Goal: Task Accomplishment & Management: Manage account settings

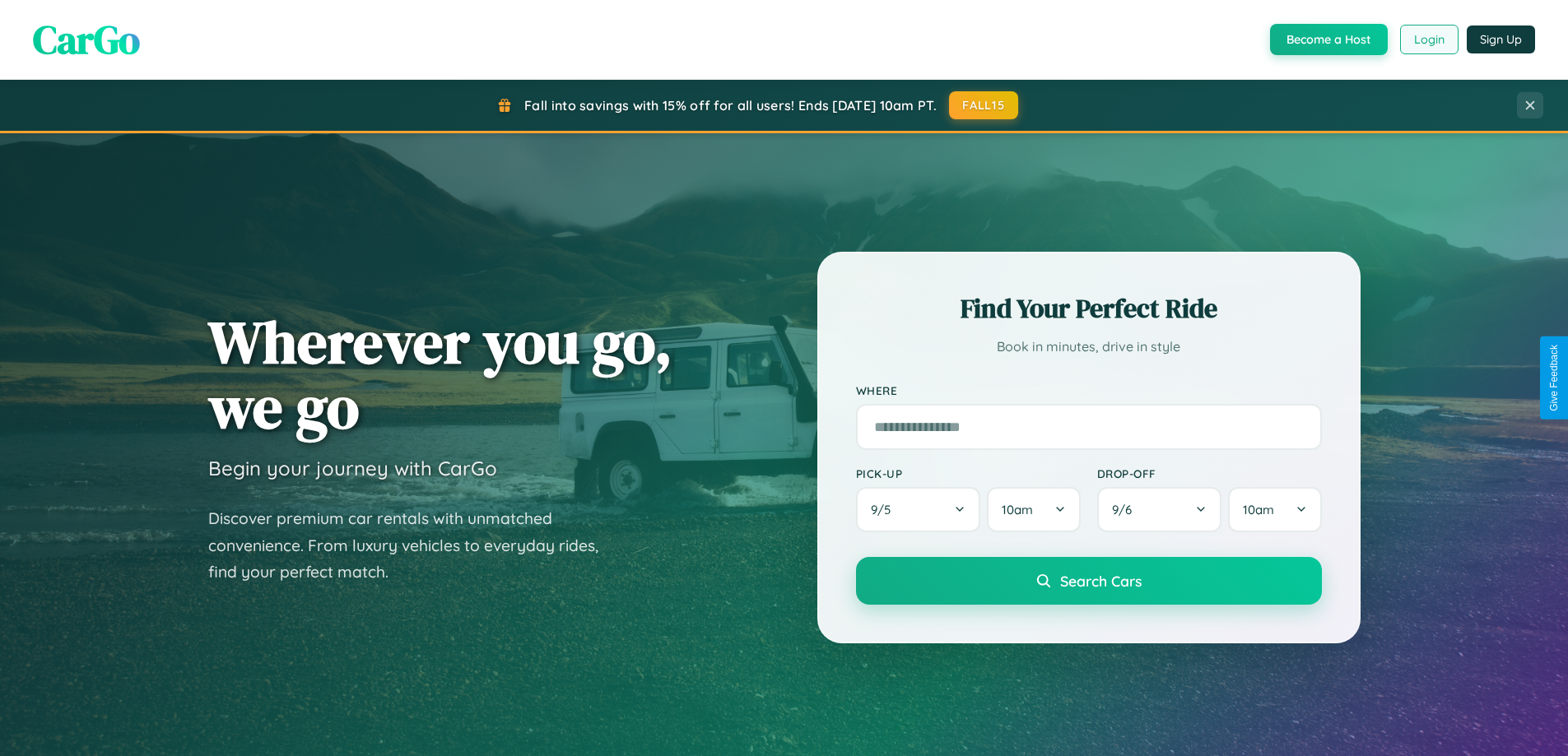
click at [1428, 40] on button "Login" at bounding box center [1429, 39] width 58 height 29
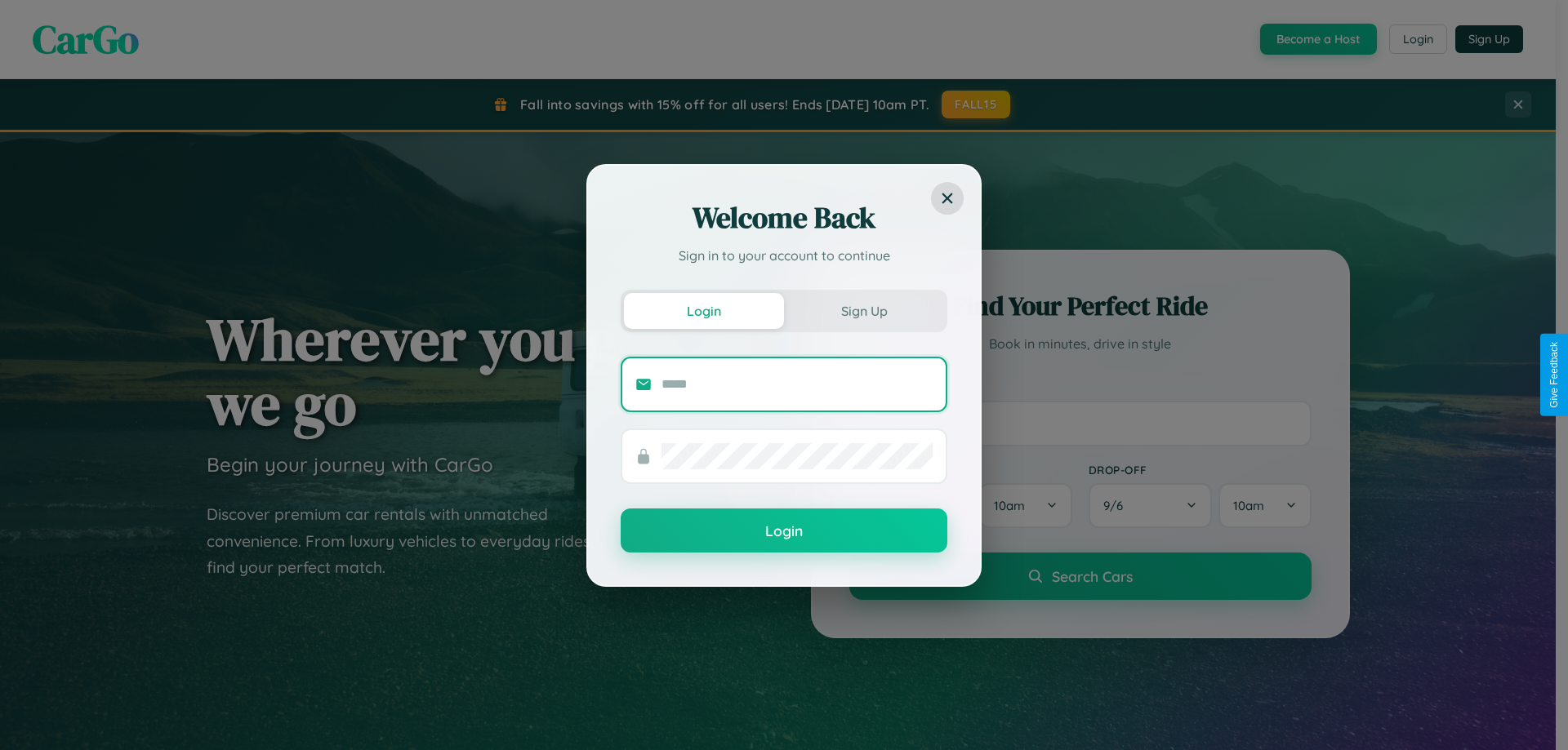
click at [797, 383] on input "text" at bounding box center [797, 384] width 271 height 26
type input "**********"
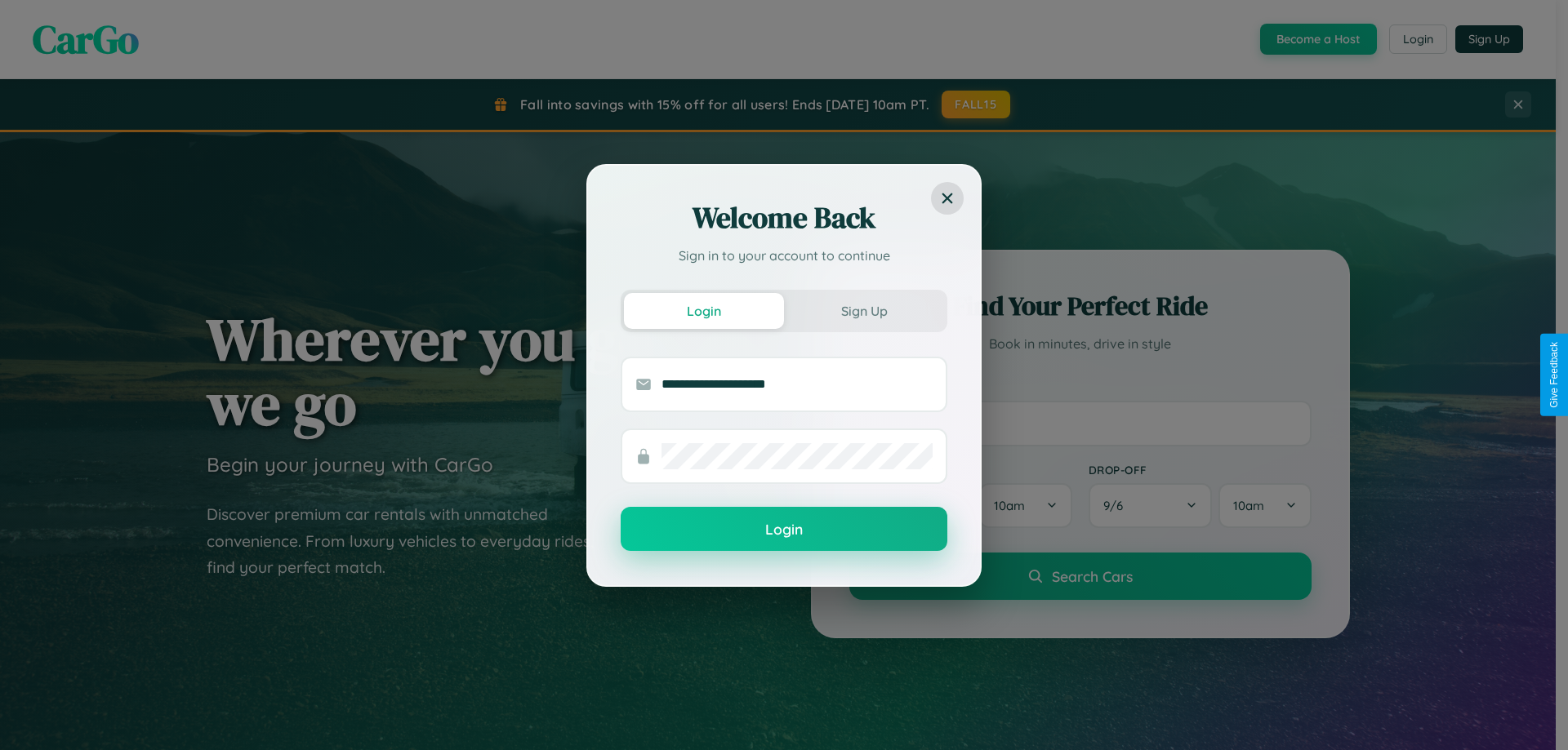
click at [784, 530] on button "Login" at bounding box center [784, 529] width 327 height 44
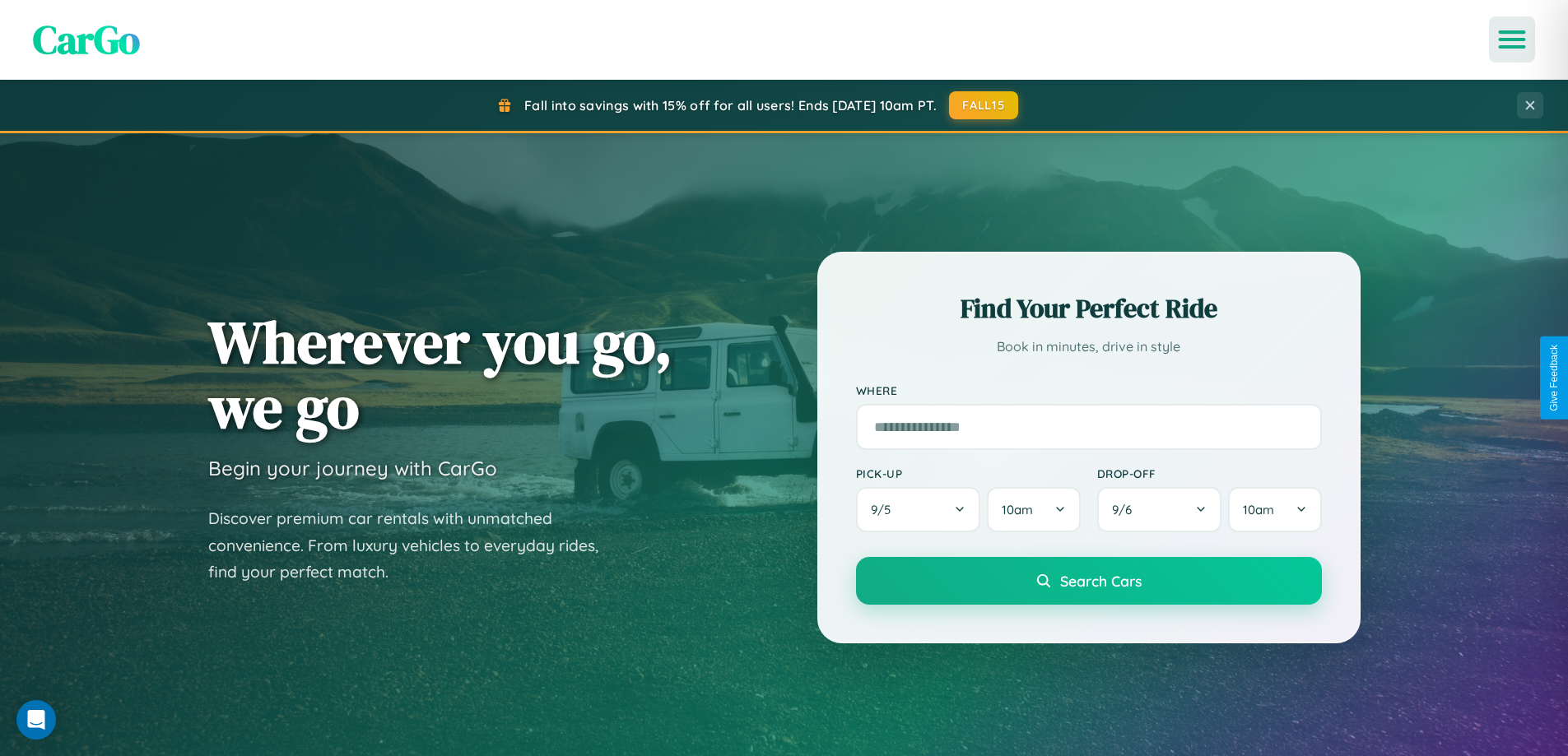
click at [1512, 40] on icon "Open menu" at bounding box center [1512, 40] width 24 height 15
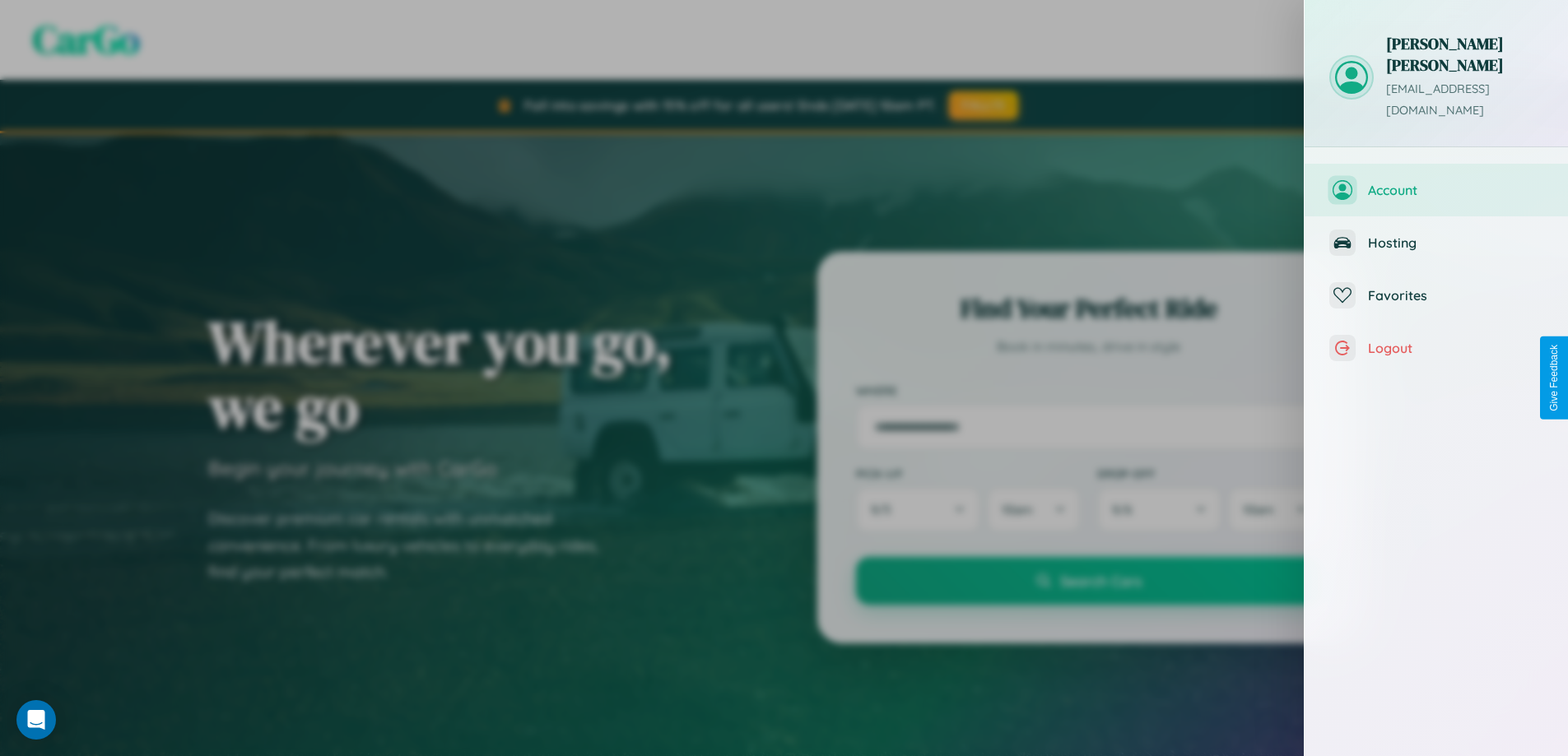
click at [1437, 182] on span "Account" at bounding box center [1456, 190] width 175 height 17
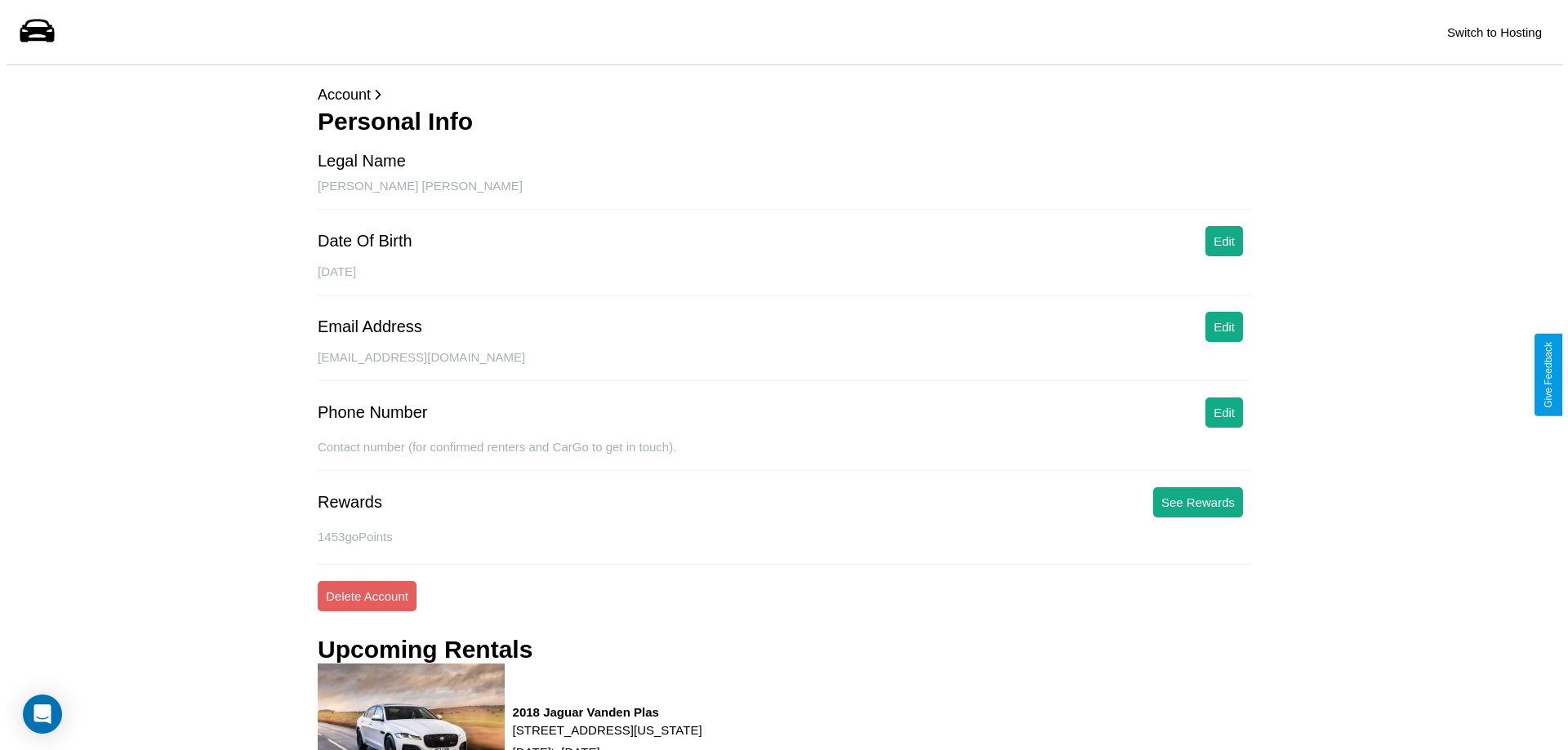
scroll to position [221, 0]
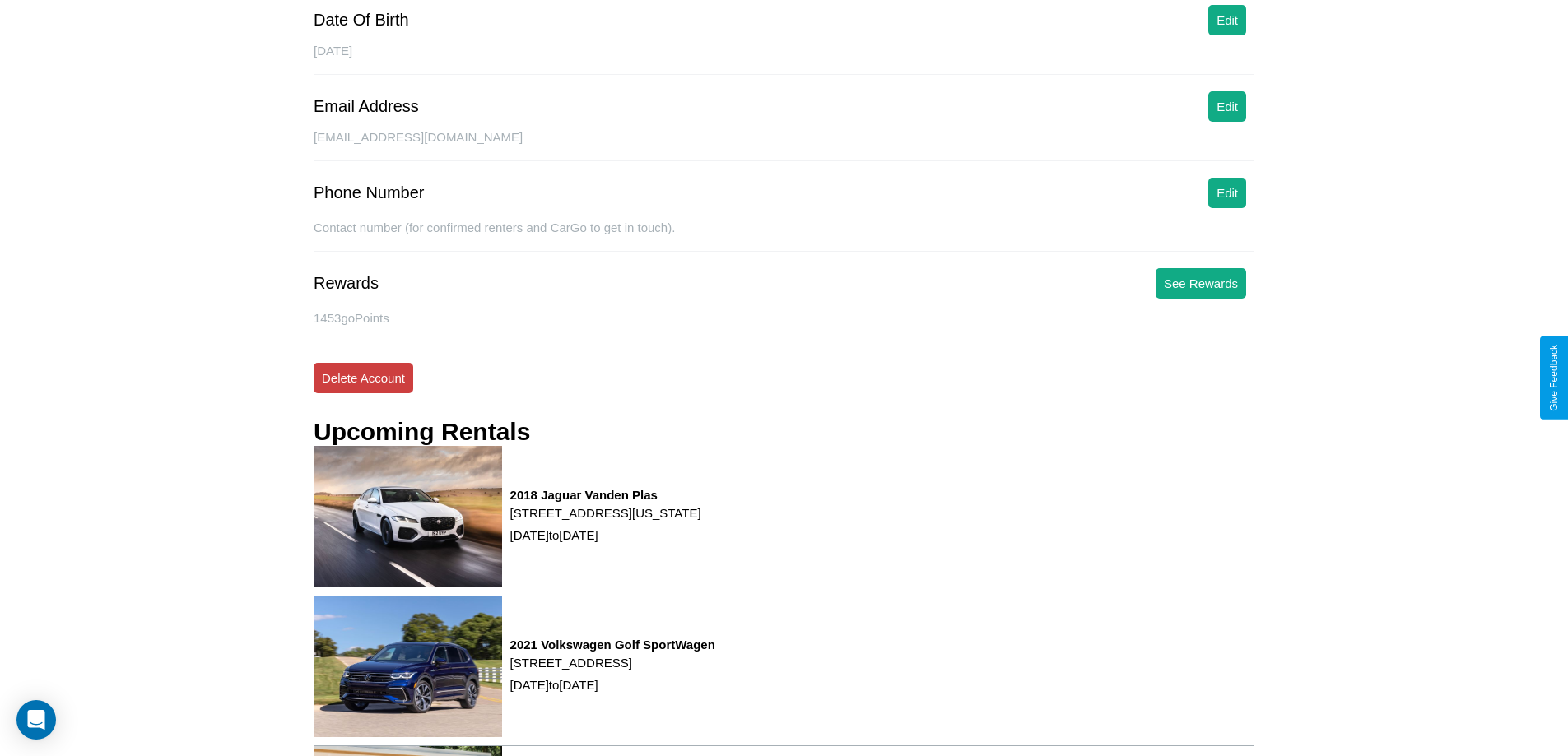
click at [363, 378] on button "Delete Account" at bounding box center [363, 378] width 99 height 30
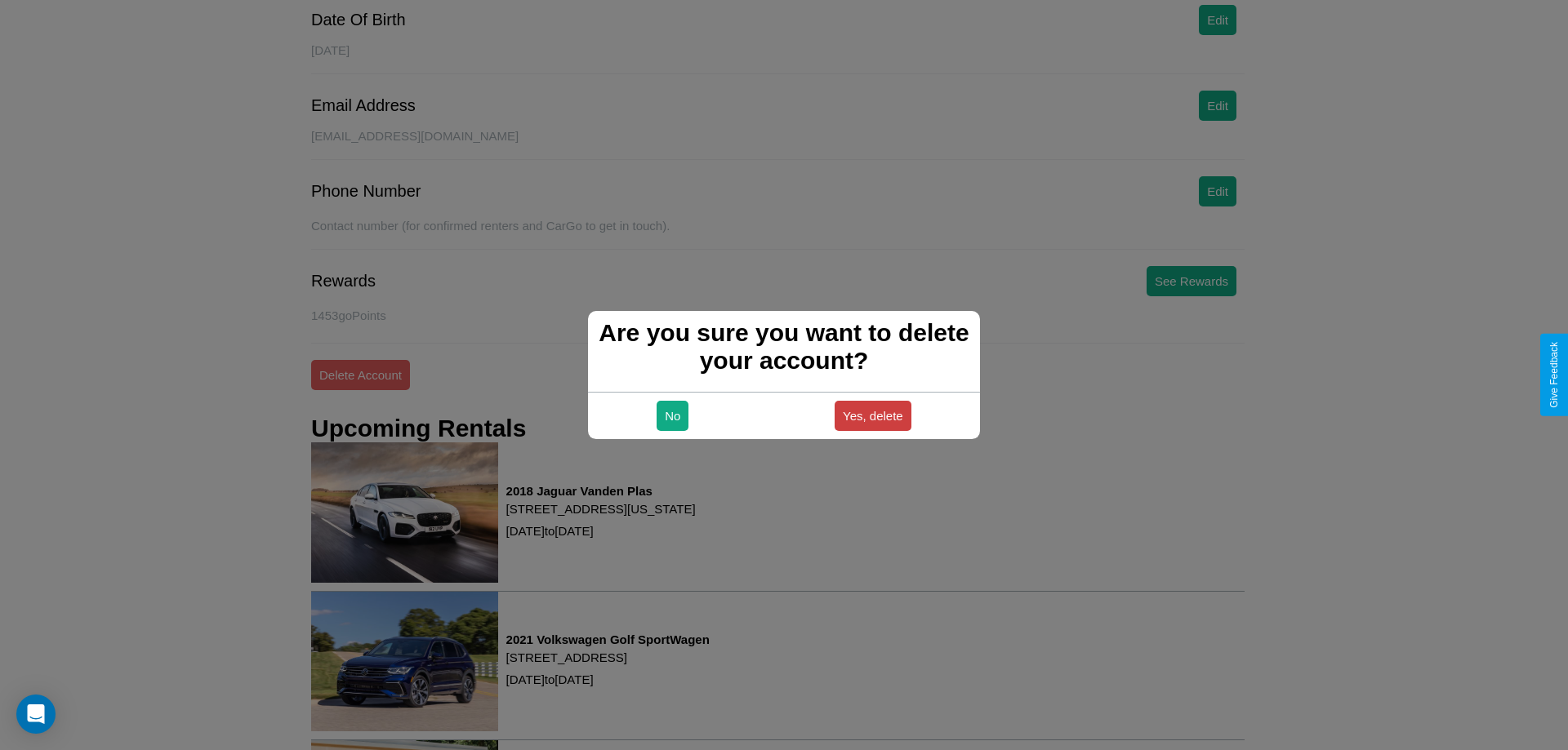
click at [872, 416] on button "Yes, delete" at bounding box center [873, 416] width 77 height 30
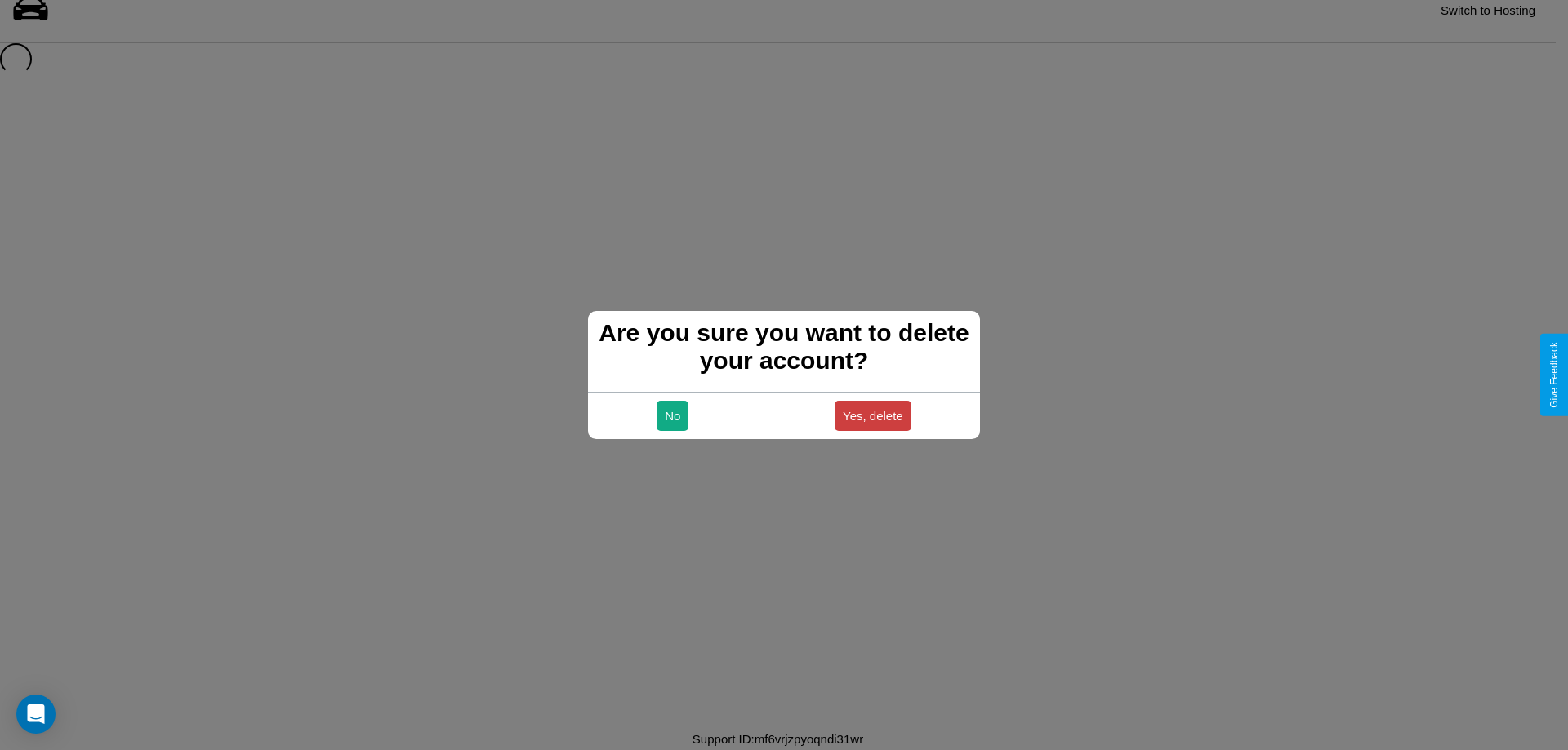
scroll to position [22, 0]
